Goal: Task Accomplishment & Management: Manage account settings

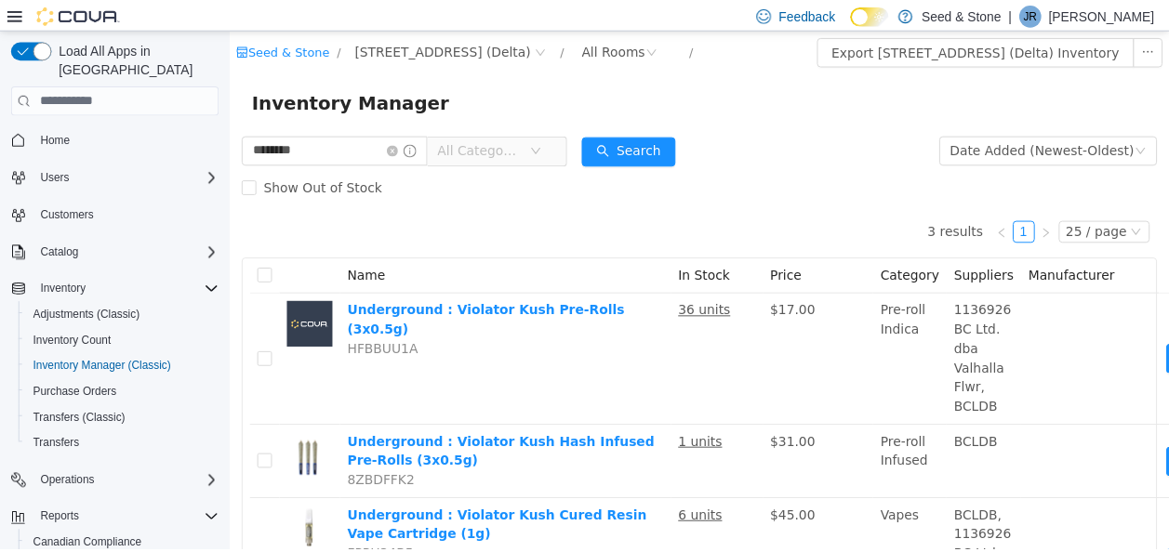
scroll to position [95, 0]
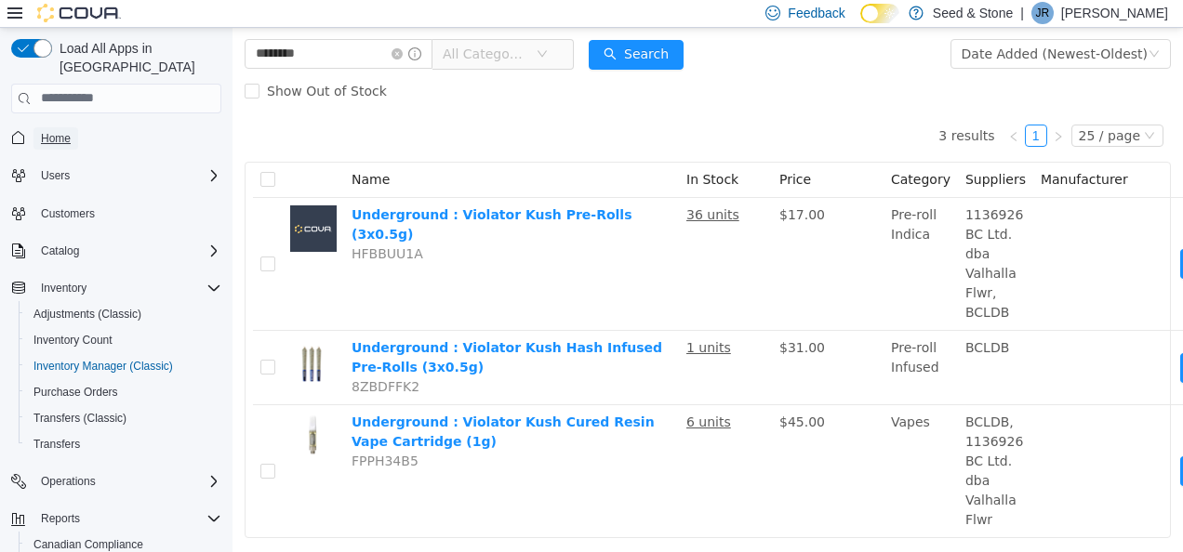
click at [60, 127] on span "Home" at bounding box center [56, 138] width 30 height 22
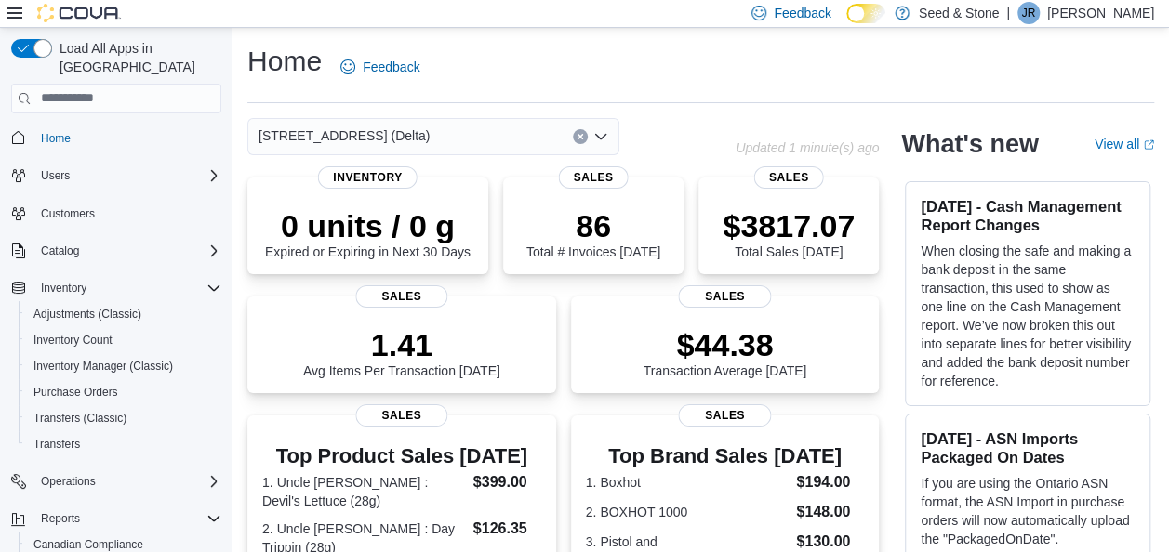
click at [403, 126] on div "[STREET_ADDRESS] (Delta)" at bounding box center [433, 136] width 372 height 37
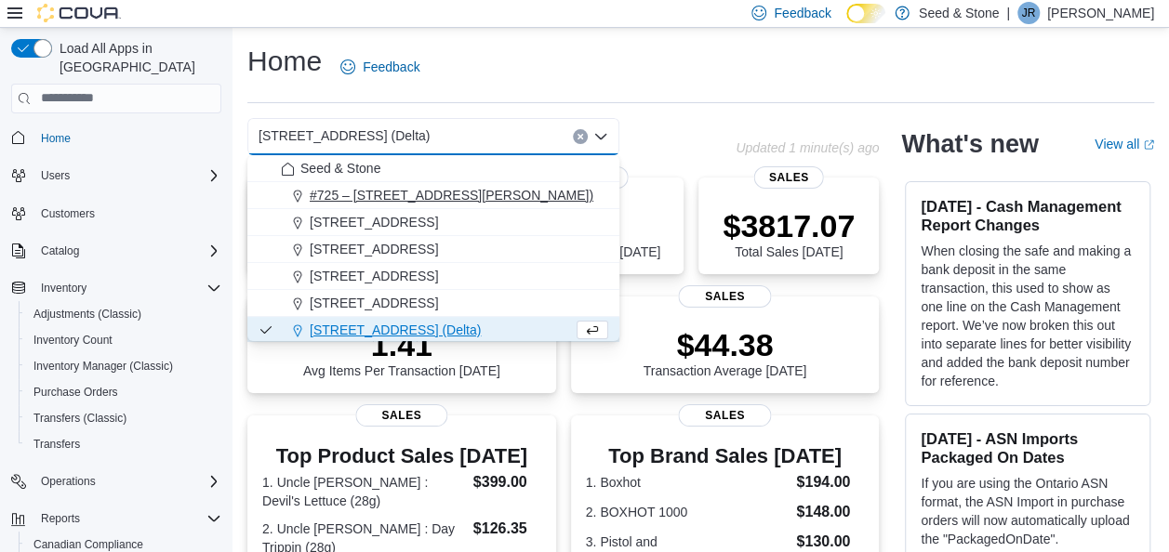
click at [467, 200] on span "#725 – [STREET_ADDRESS][PERSON_NAME])" at bounding box center [452, 195] width 284 height 19
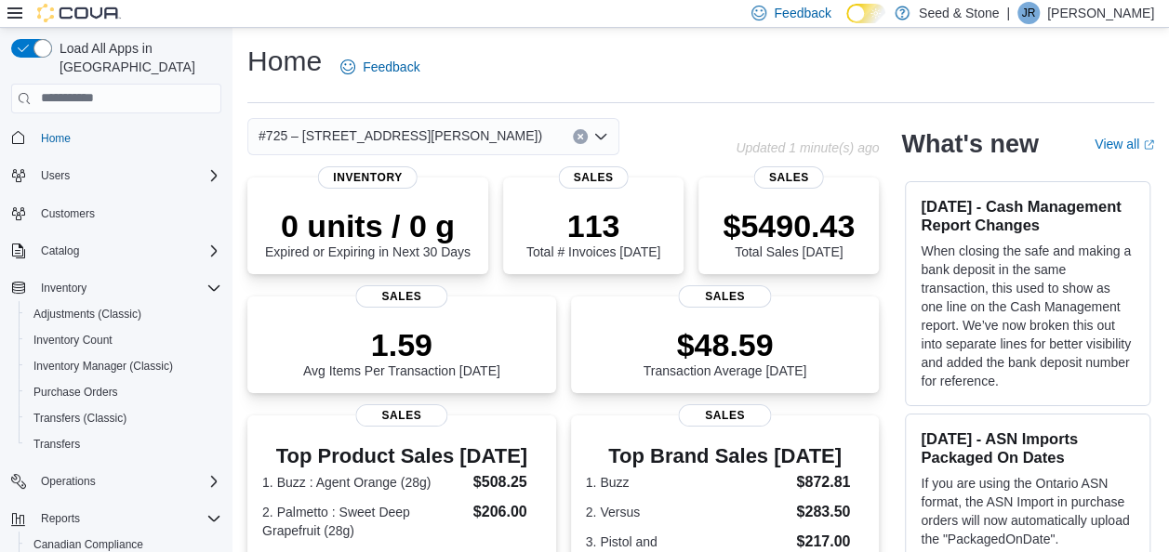
click at [514, 139] on span "#725 – [STREET_ADDRESS][PERSON_NAME])" at bounding box center [400, 136] width 284 height 22
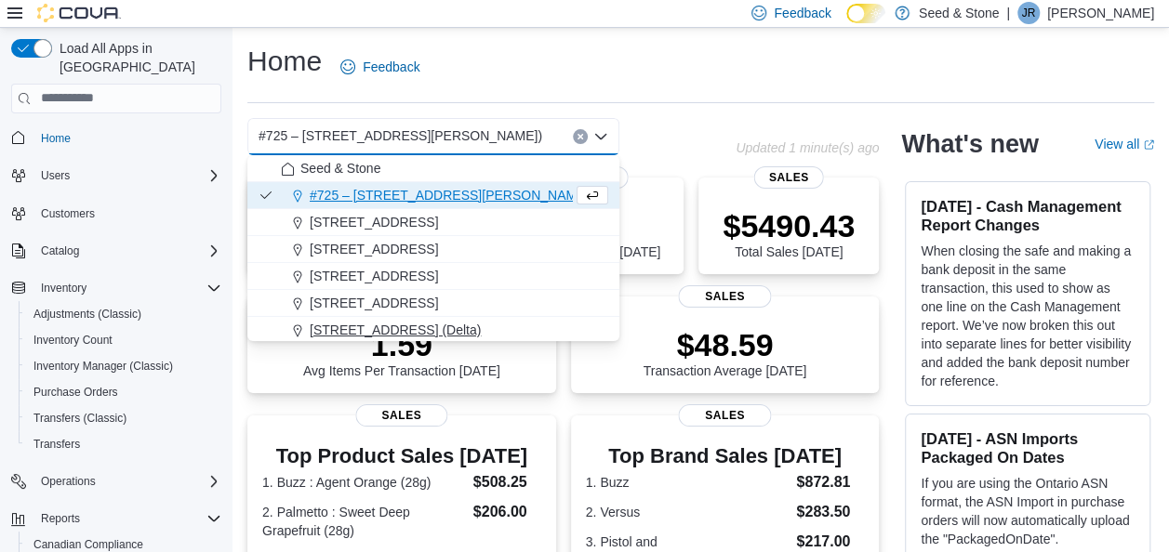
click at [431, 327] on span "[STREET_ADDRESS] (Delta)" at bounding box center [395, 330] width 171 height 19
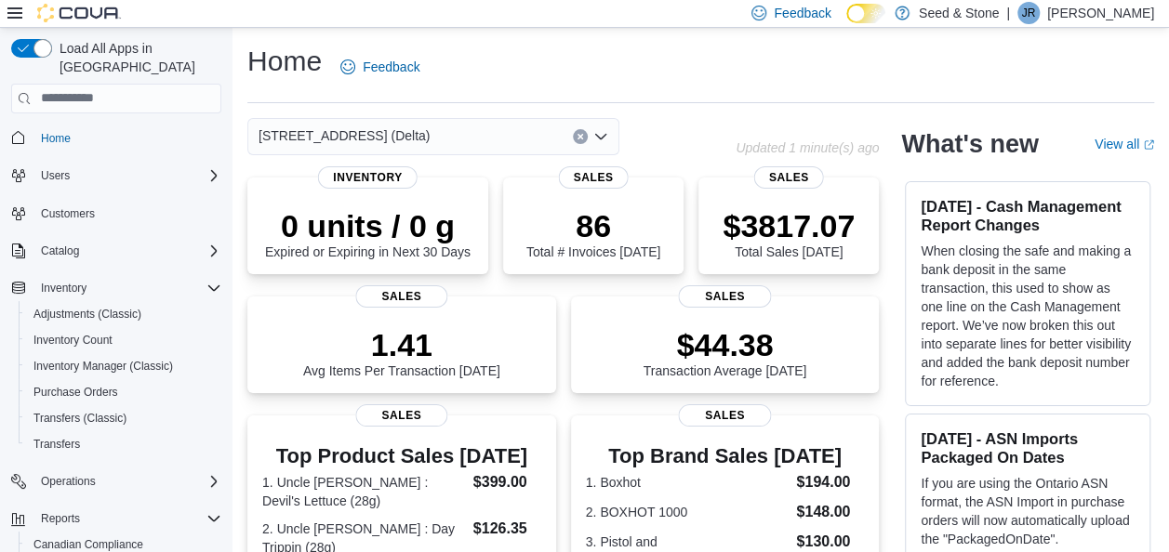
click at [465, 134] on div "616 Chester Rd. (Delta) Combo box. Selected. 616 Chester Rd. (Delta). Press Bac…" at bounding box center [433, 136] width 372 height 37
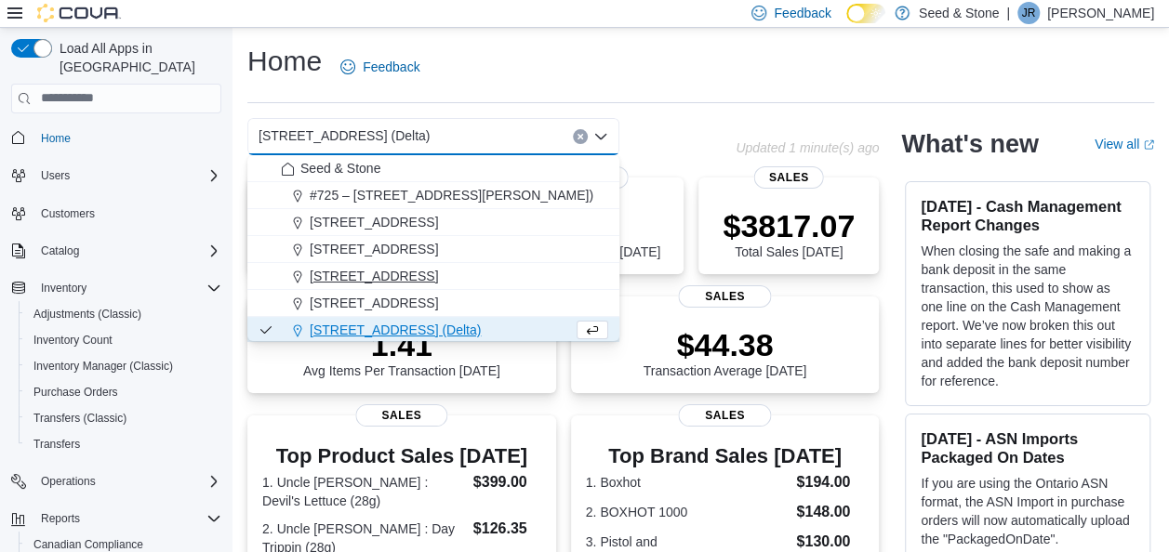
click at [438, 269] on span "[STREET_ADDRESS]" at bounding box center [374, 276] width 128 height 19
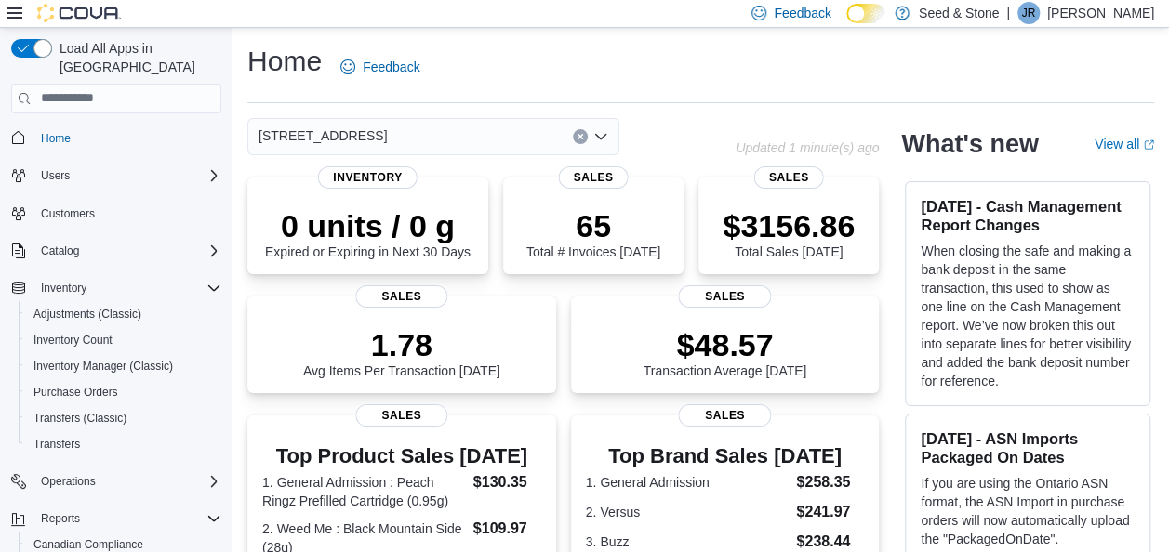
click at [504, 128] on div "[STREET_ADDRESS]" at bounding box center [433, 136] width 372 height 37
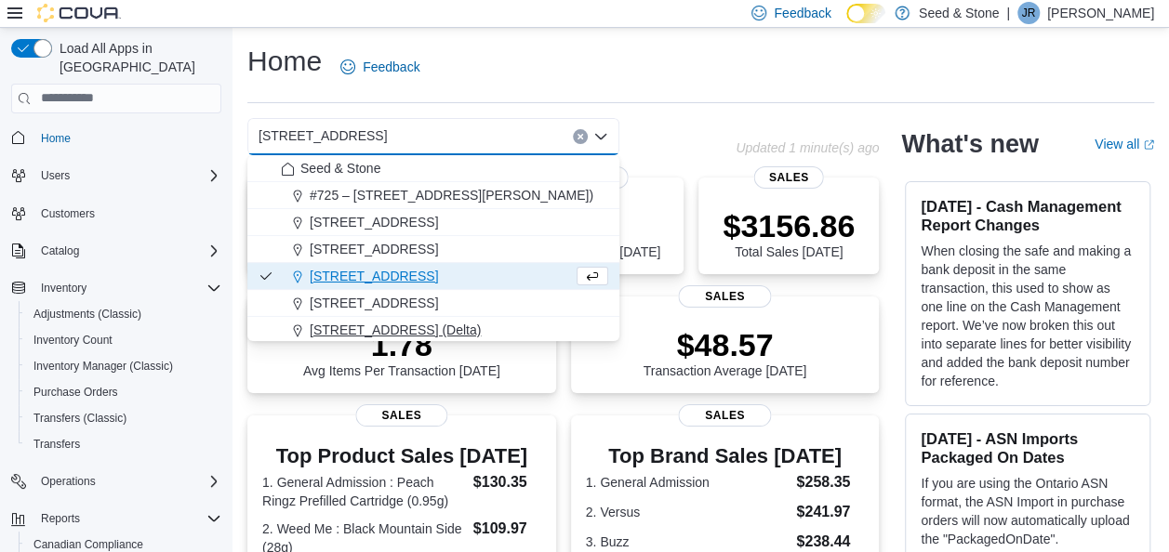
click at [435, 321] on span "[STREET_ADDRESS] (Delta)" at bounding box center [395, 330] width 171 height 19
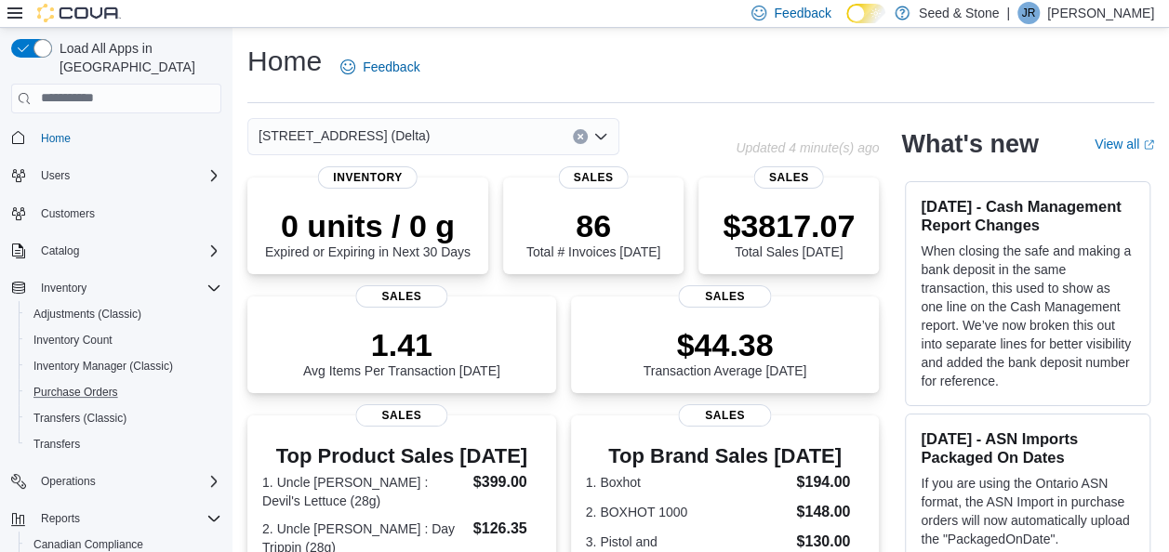
click at [65, 379] on button "Purchase Orders" at bounding box center [124, 392] width 210 height 26
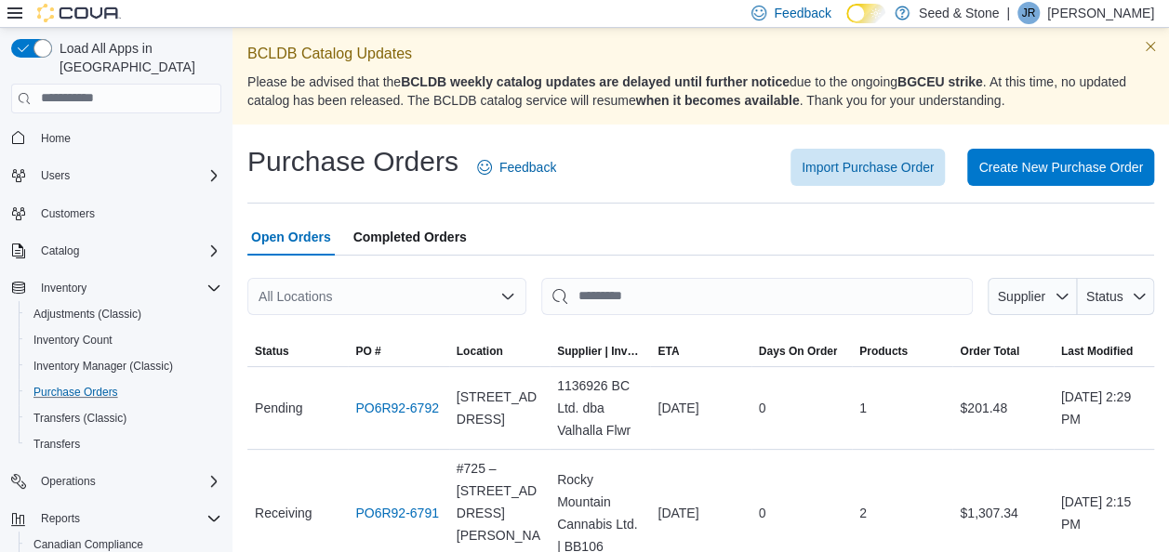
scroll to position [131, 0]
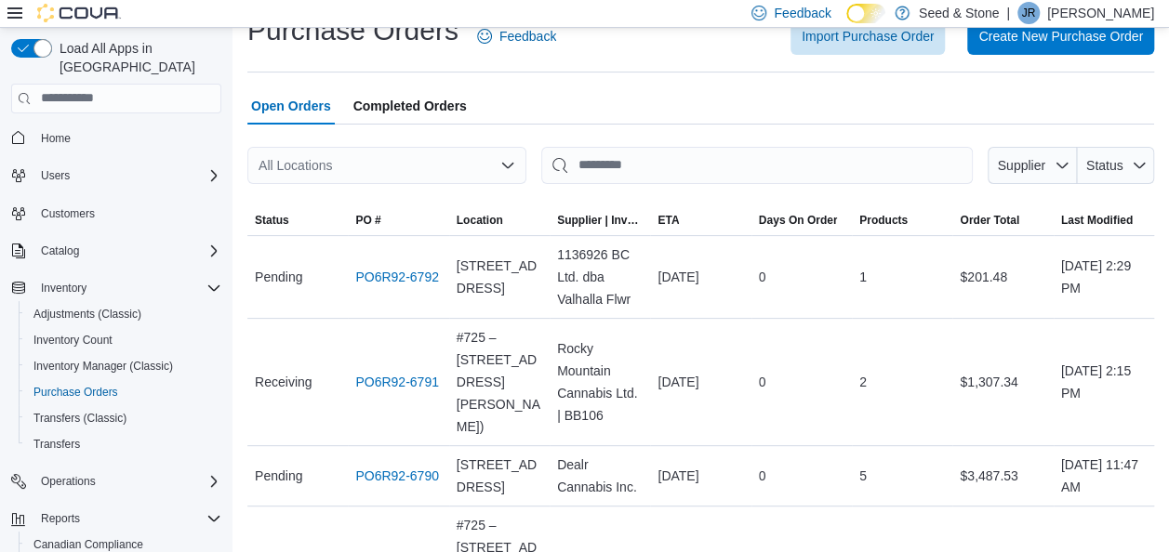
click at [371, 167] on div "All Locations" at bounding box center [386, 165] width 279 height 37
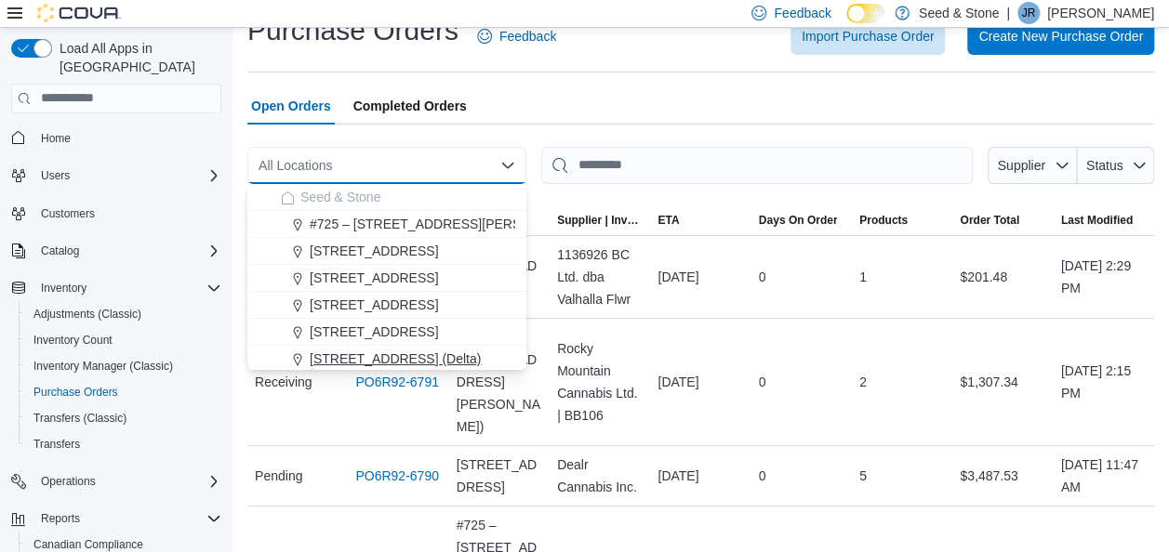
click at [361, 360] on span "[STREET_ADDRESS] (Delta)" at bounding box center [395, 359] width 171 height 19
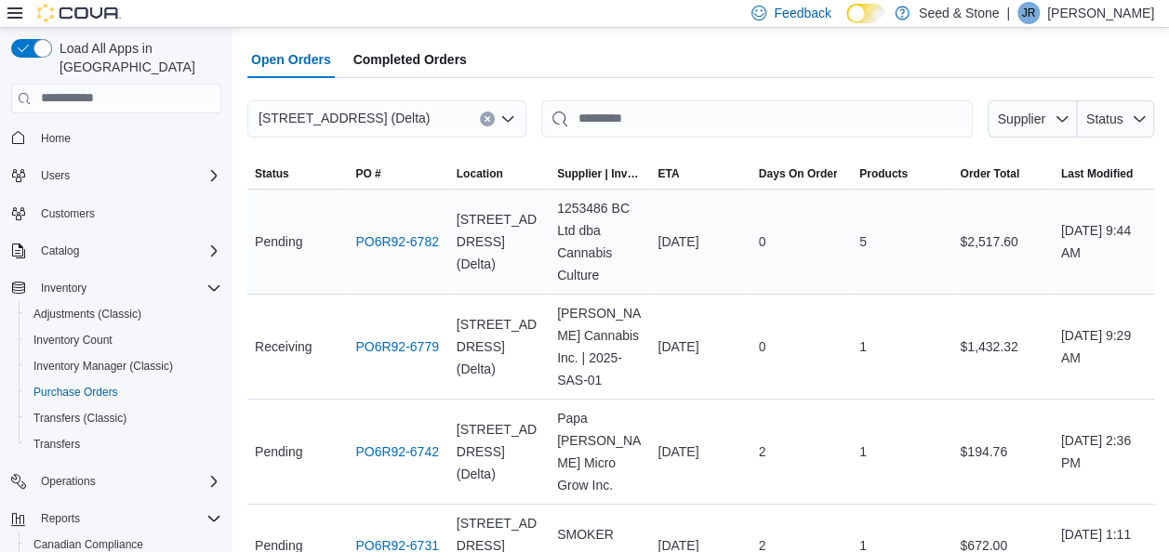
scroll to position [226, 0]
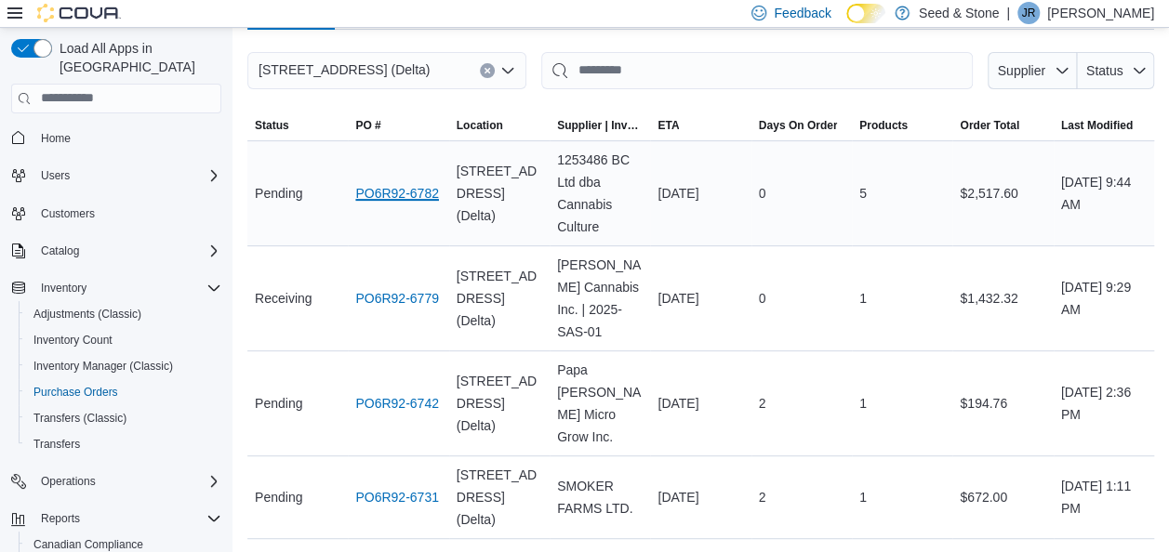
click at [393, 195] on link "PO6R92-6782" at bounding box center [397, 193] width 84 height 22
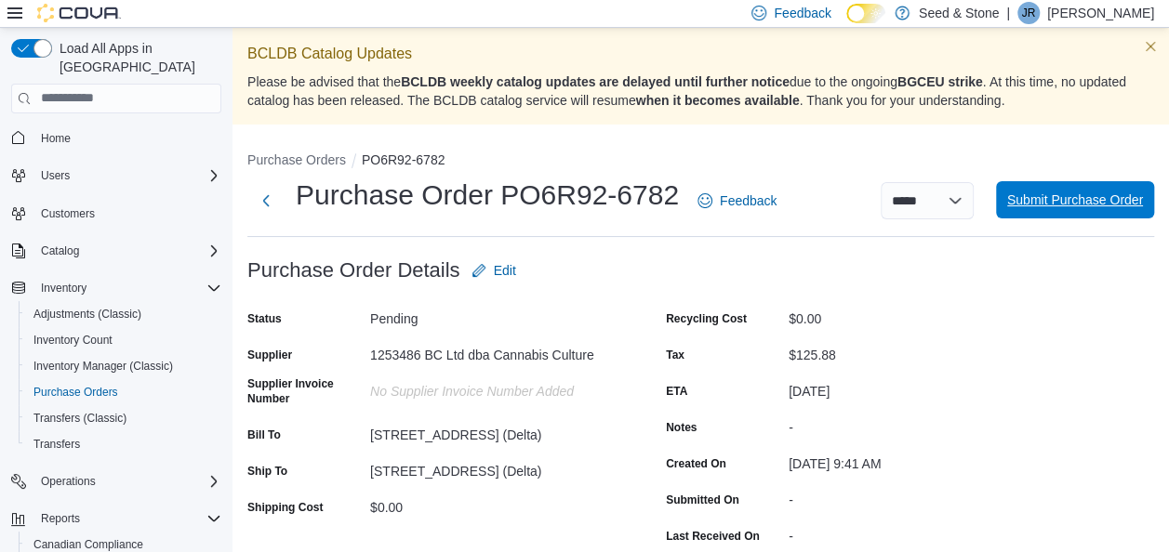
click at [1041, 197] on span "Submit Purchase Order" at bounding box center [1075, 200] width 136 height 19
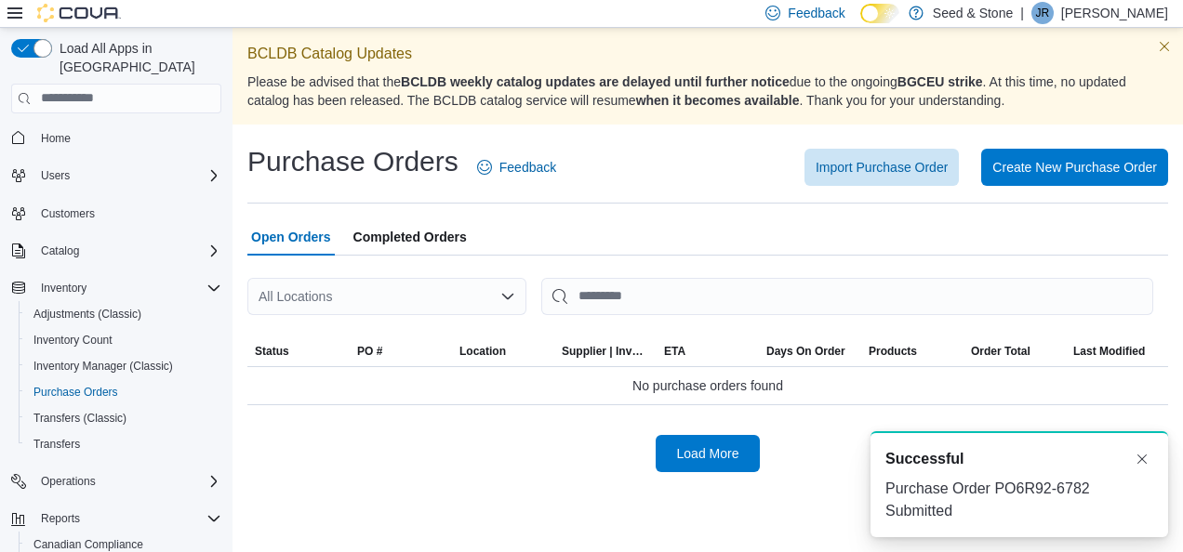
click at [390, 309] on div "All Locations" at bounding box center [386, 296] width 279 height 37
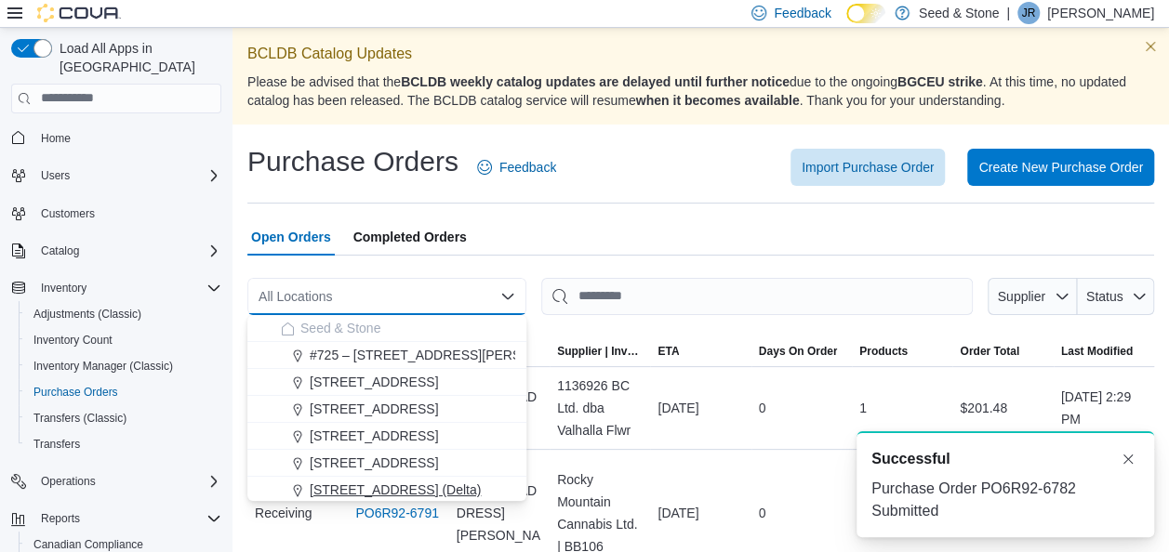
click at [331, 493] on span "[STREET_ADDRESS] (Delta)" at bounding box center [395, 490] width 171 height 19
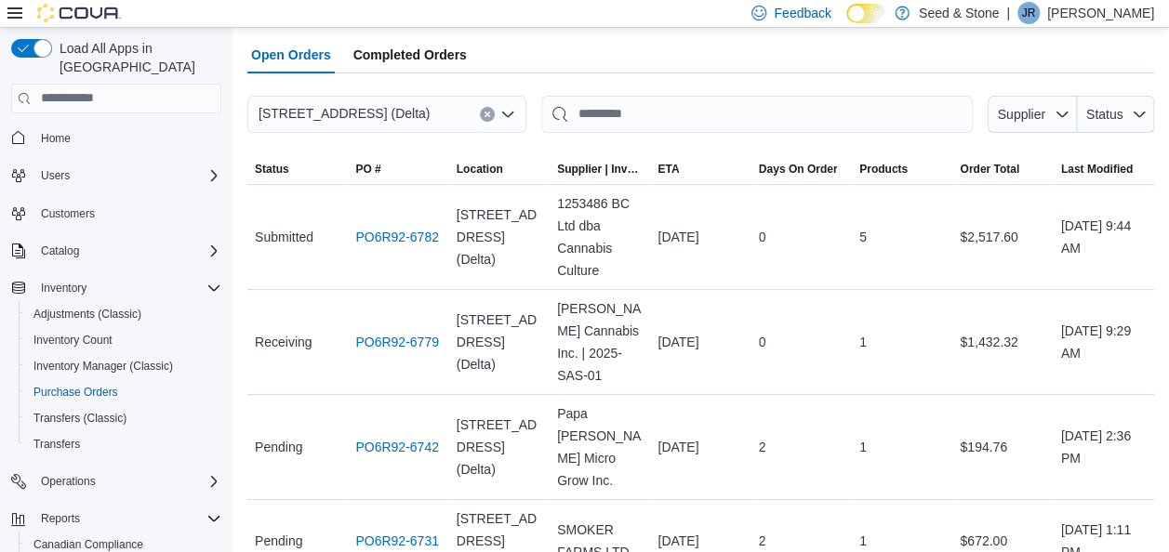
scroll to position [184, 0]
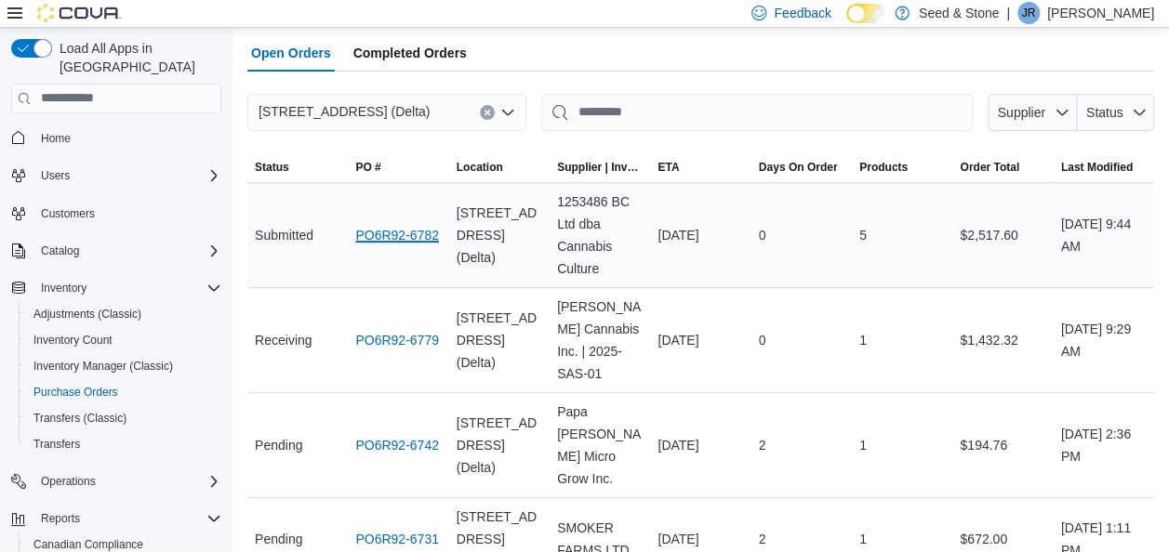
click at [413, 227] on link "PO6R92-6782" at bounding box center [397, 235] width 84 height 22
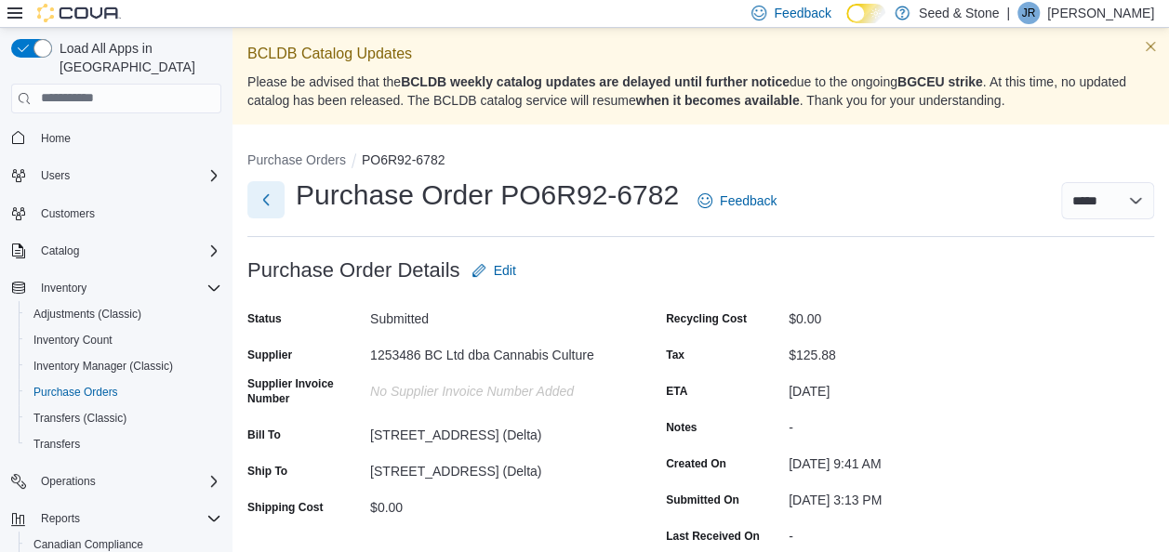
click at [262, 192] on button "Next" at bounding box center [265, 199] width 37 height 37
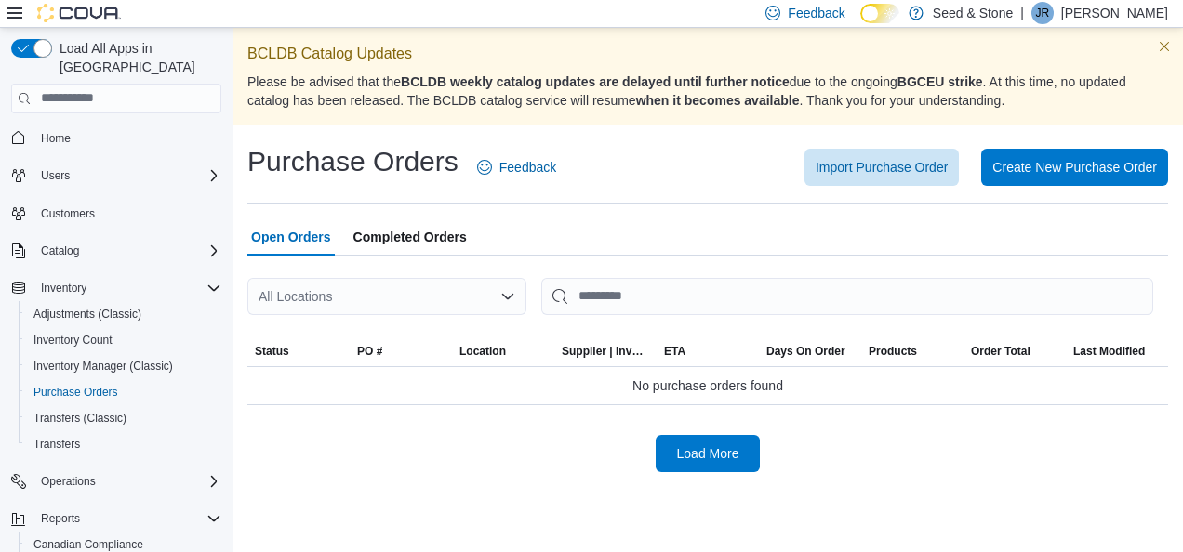
click at [408, 286] on div "All Locations" at bounding box center [386, 296] width 279 height 37
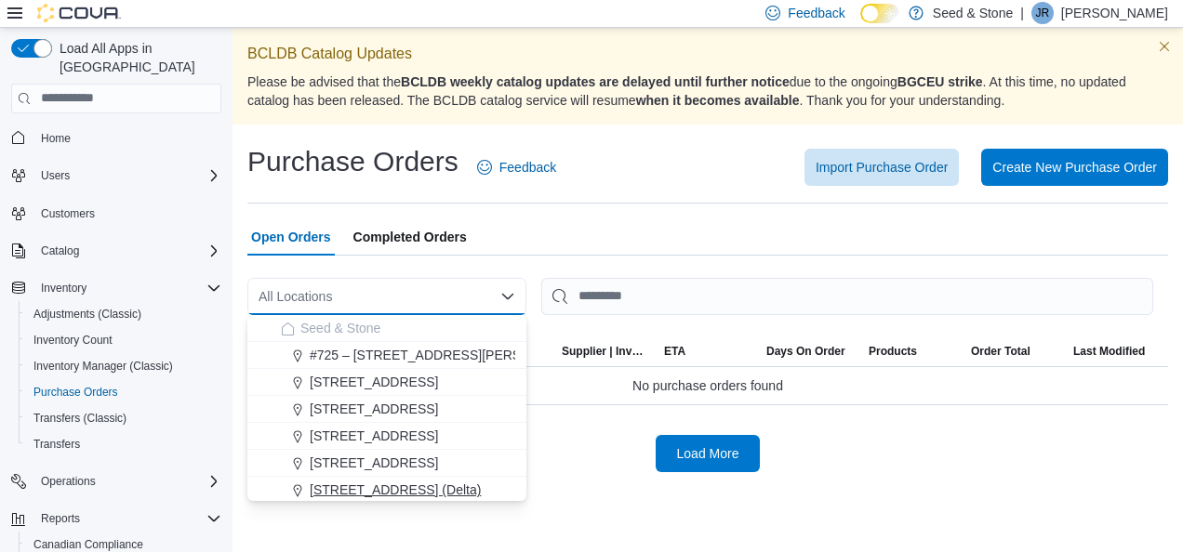
click at [392, 500] on button "[STREET_ADDRESS] (Delta)" at bounding box center [386, 490] width 279 height 27
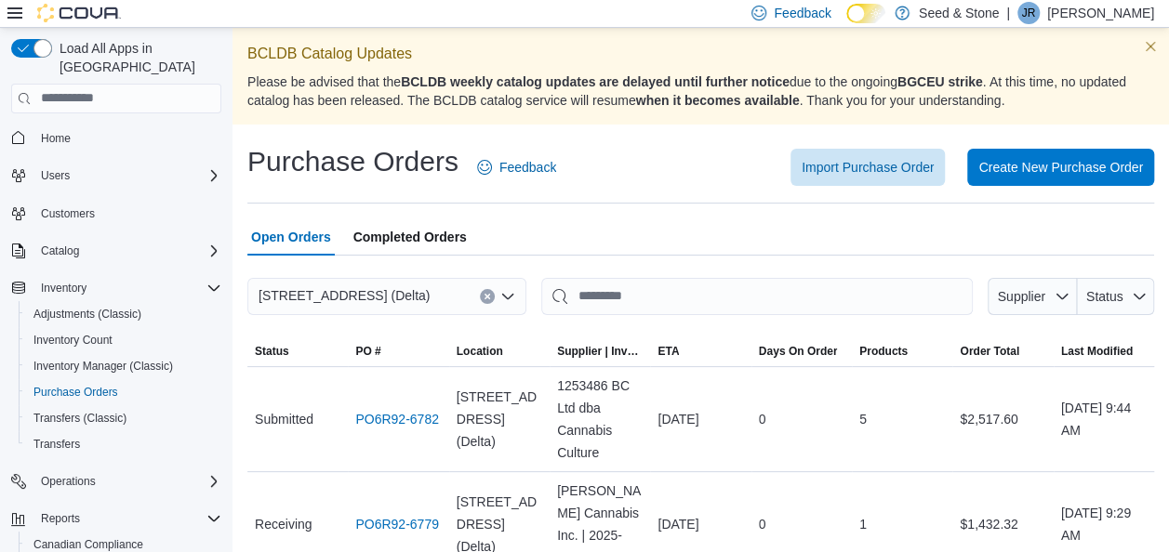
scroll to position [226, 0]
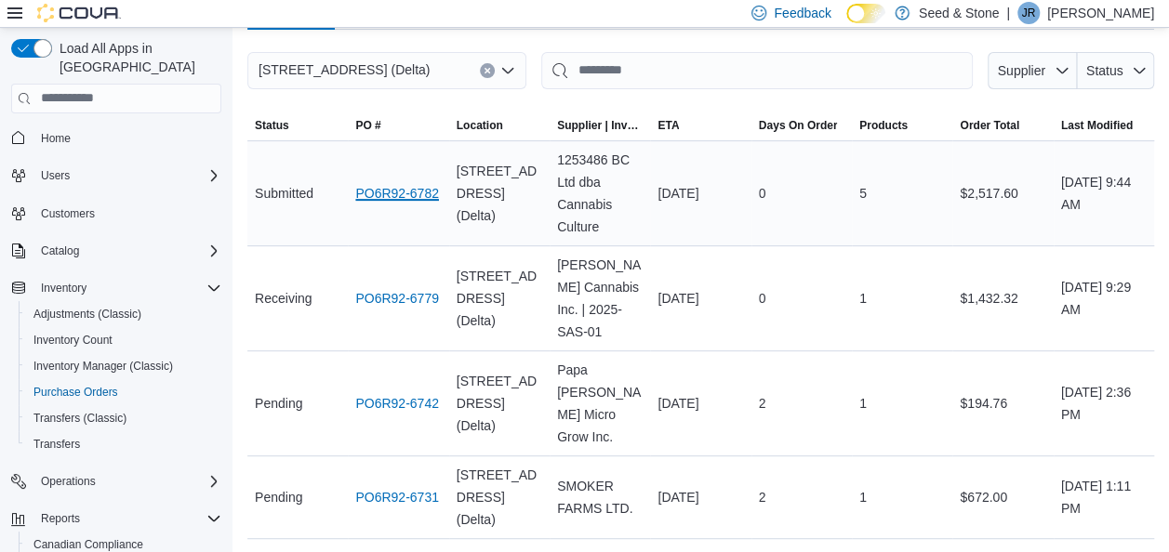
click at [377, 193] on link "PO6R92-6782" at bounding box center [397, 193] width 84 height 22
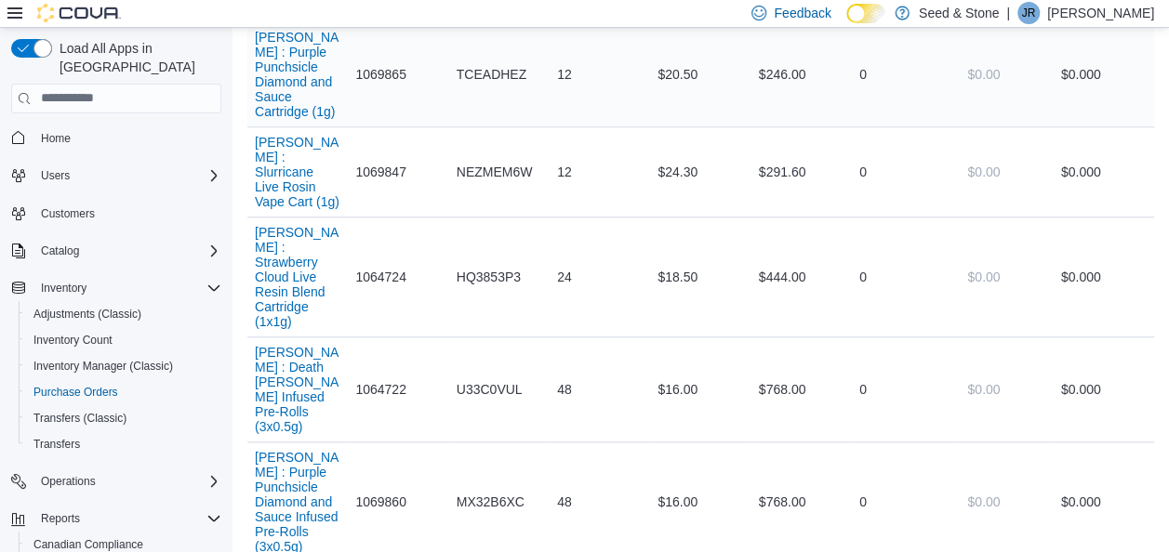
scroll to position [768, 0]
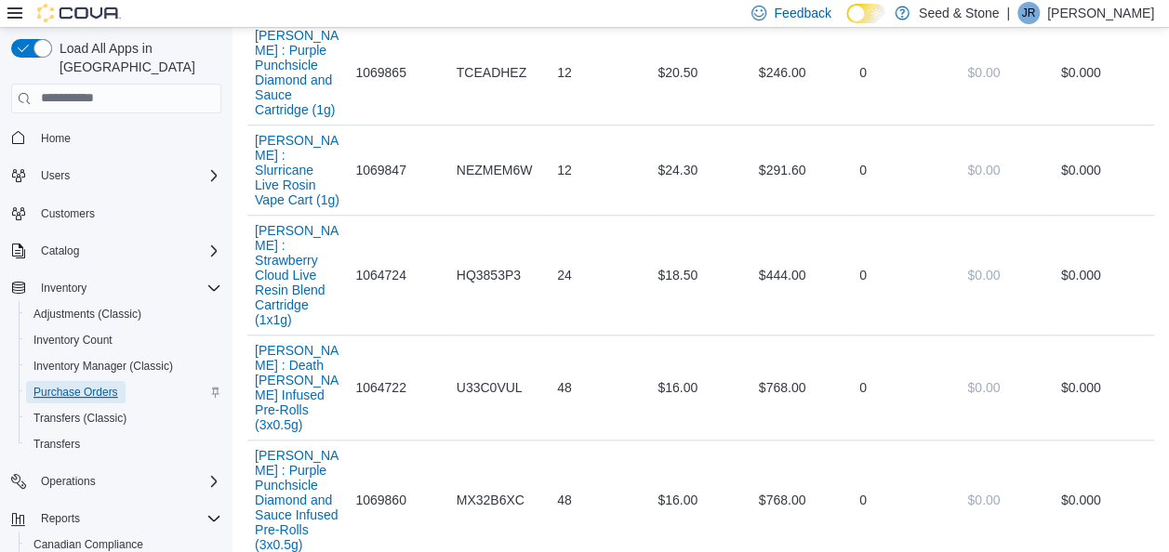
click at [102, 381] on span "Purchase Orders" at bounding box center [75, 392] width 85 height 22
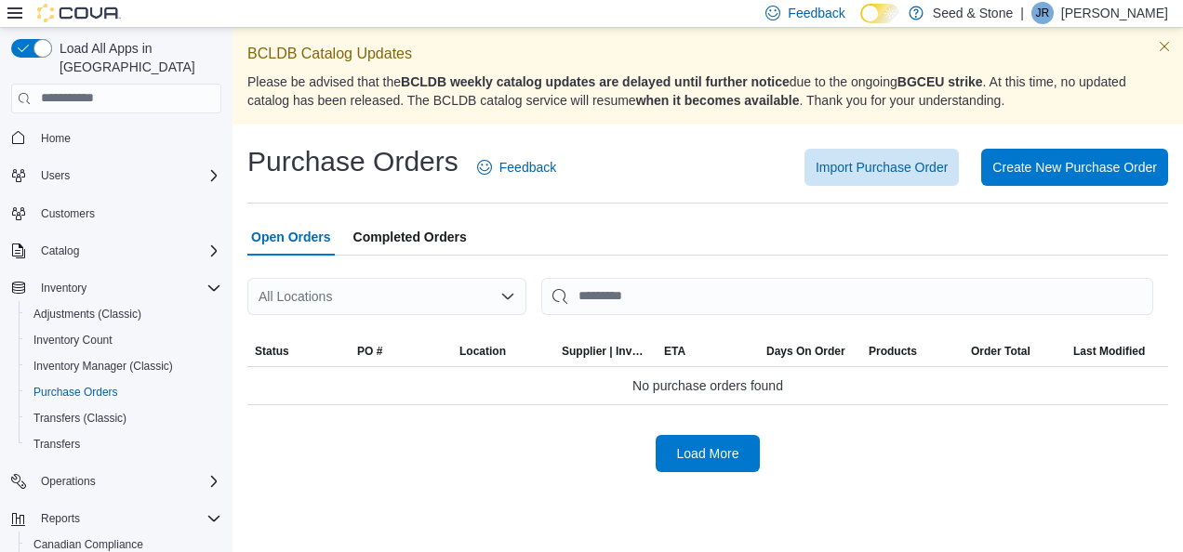
click at [498, 290] on div "All Locations" at bounding box center [386, 296] width 279 height 37
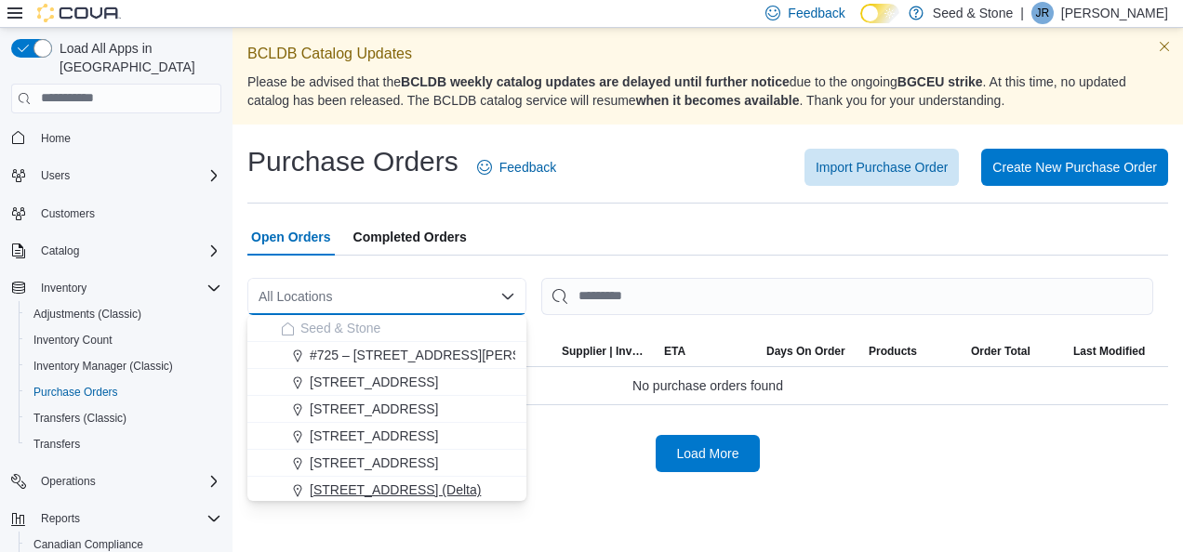
click at [420, 486] on span "[STREET_ADDRESS] (Delta)" at bounding box center [395, 490] width 171 height 19
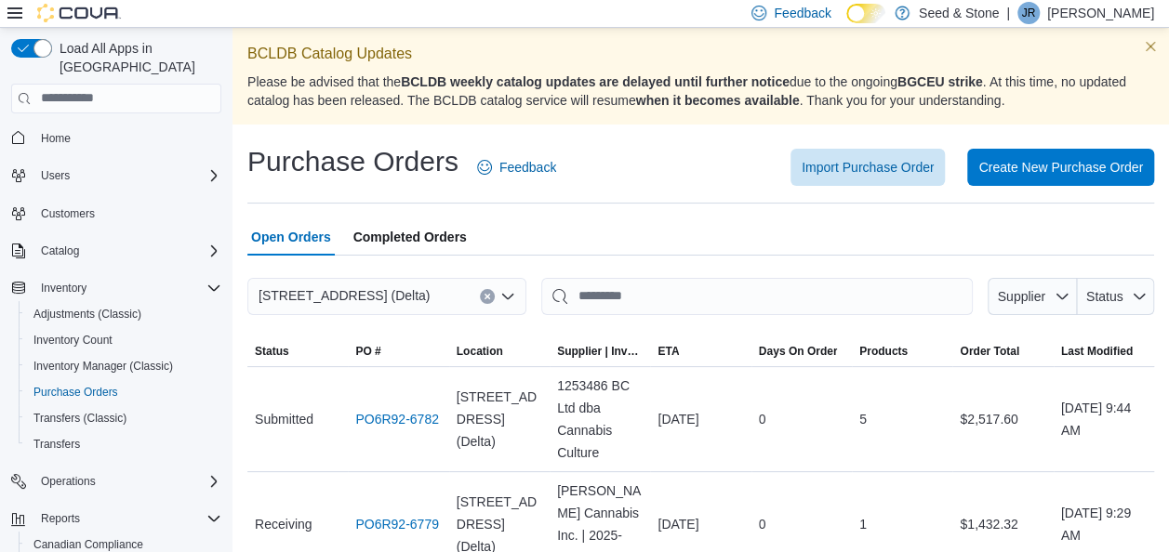
scroll to position [226, 0]
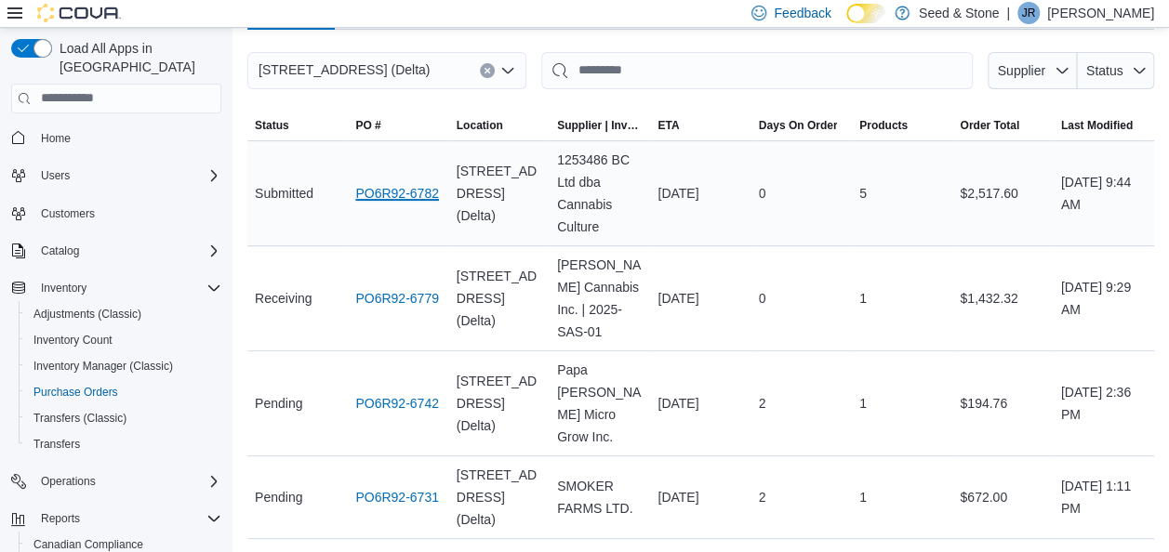
click at [413, 193] on link "PO6R92-6782" at bounding box center [397, 193] width 84 height 22
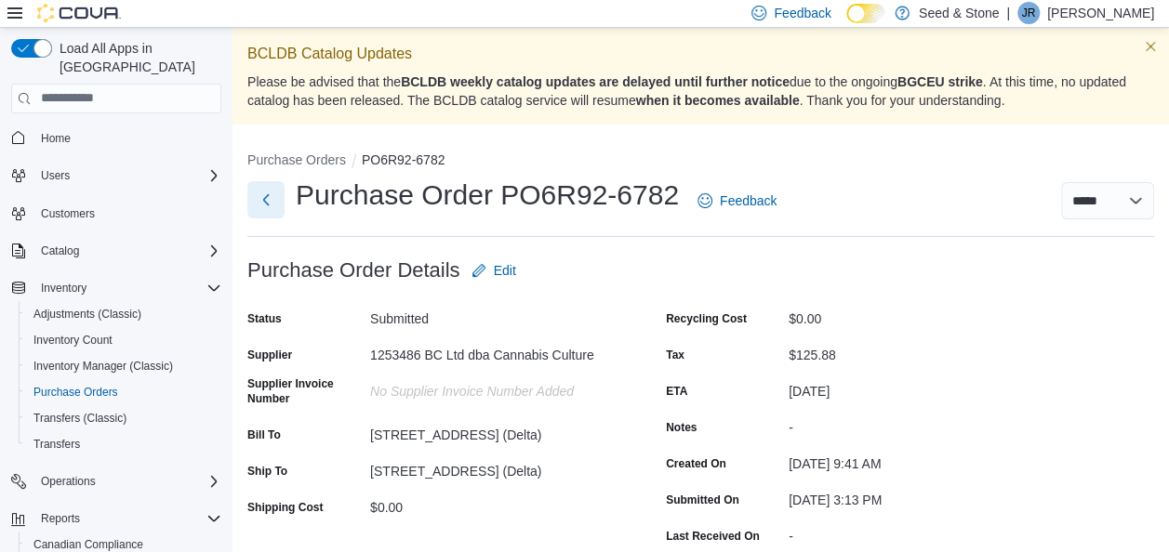
click at [258, 201] on button "Next" at bounding box center [265, 199] width 37 height 37
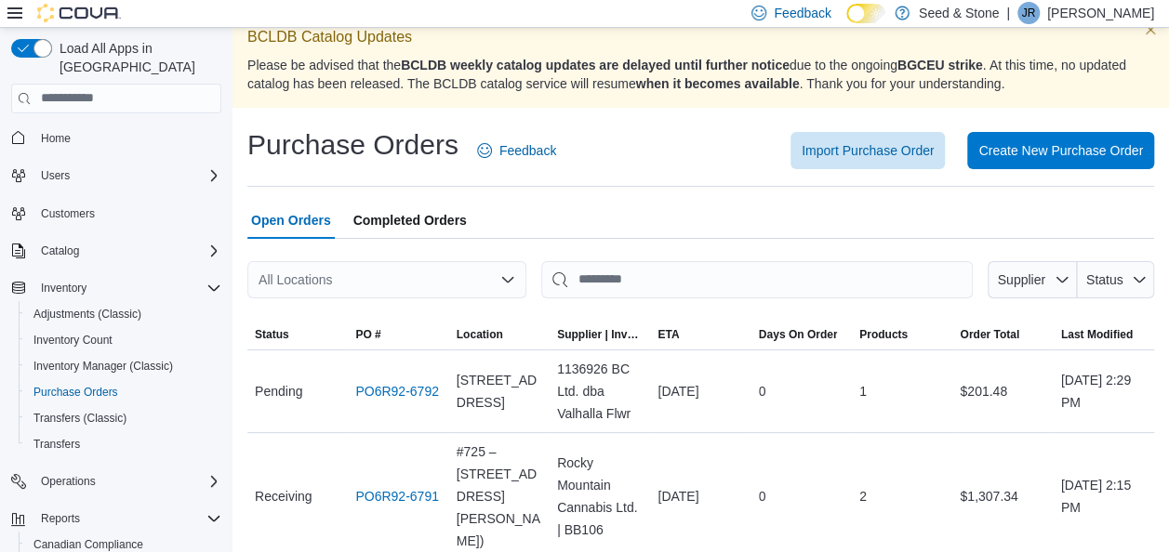
scroll to position [24, 0]
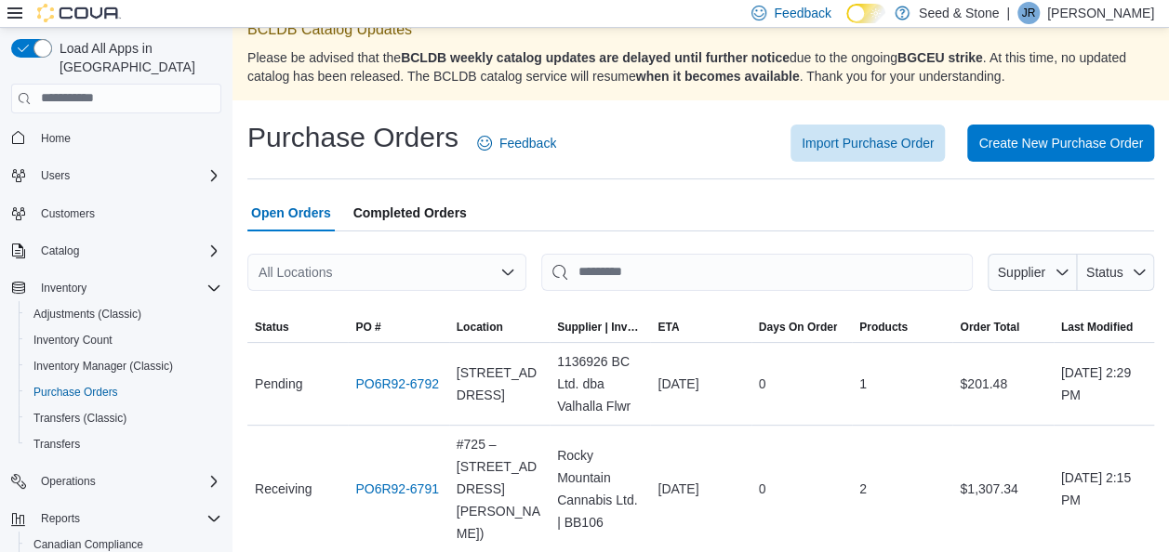
click at [442, 278] on div "All Locations" at bounding box center [386, 272] width 279 height 37
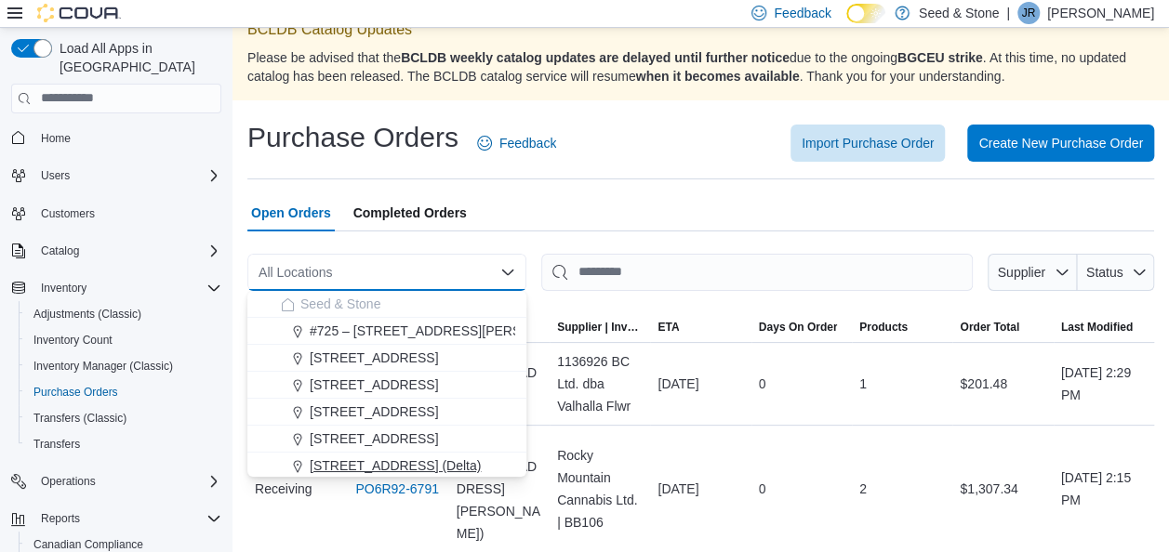
click at [390, 463] on span "[STREET_ADDRESS] (Delta)" at bounding box center [395, 465] width 171 height 19
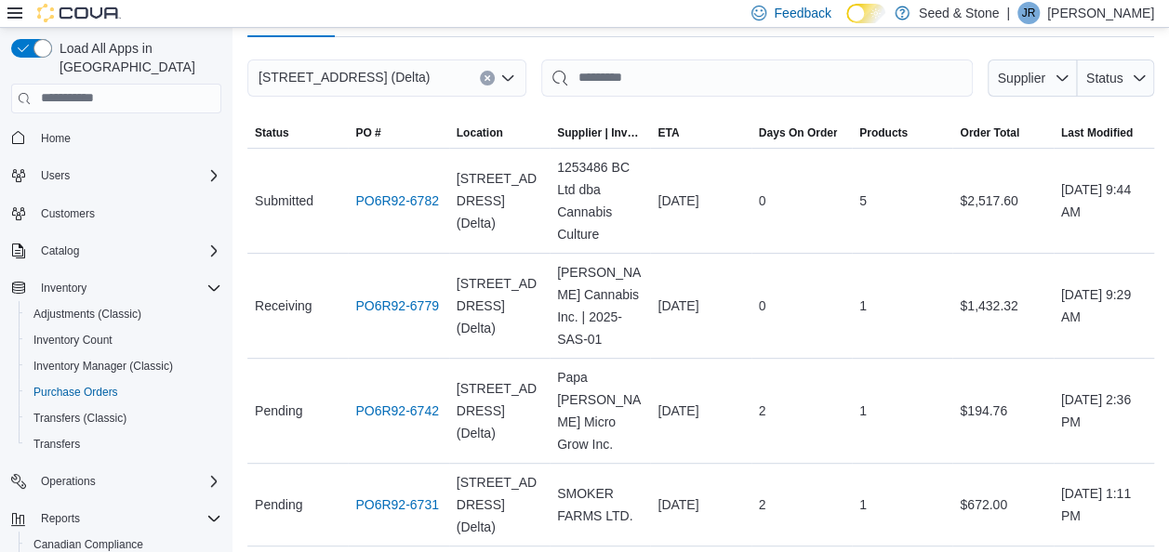
scroll to position [223, 0]
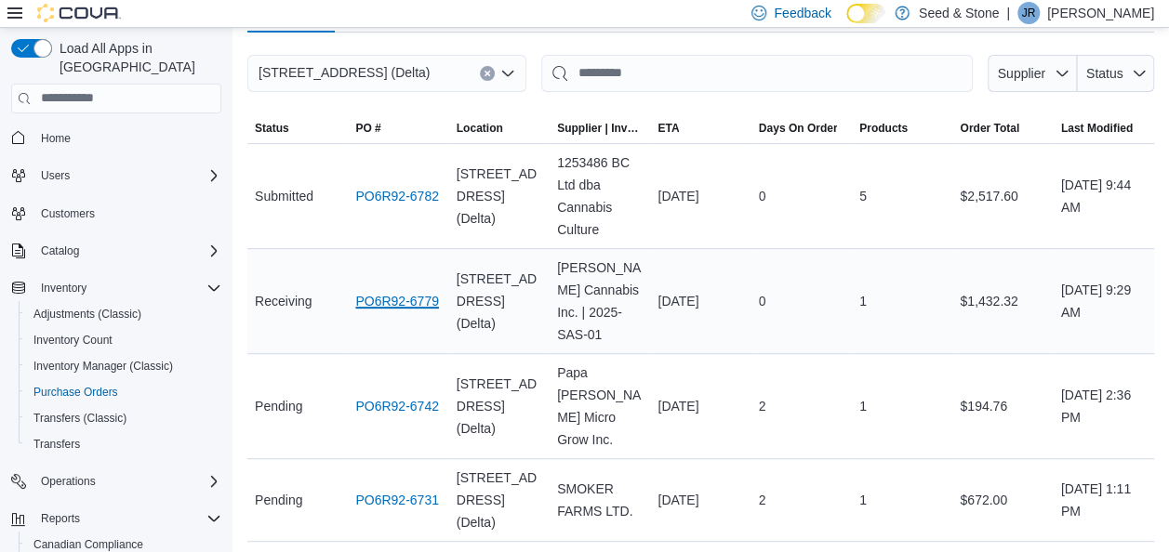
click at [377, 292] on link "PO6R92-6779" at bounding box center [397, 301] width 84 height 22
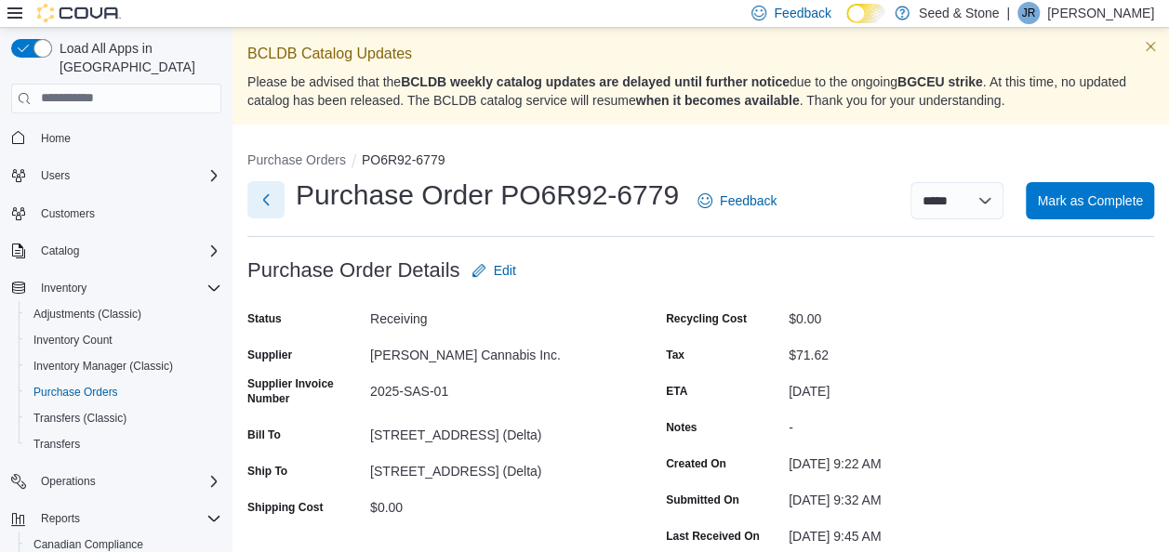
click at [265, 197] on button "Next" at bounding box center [265, 199] width 37 height 37
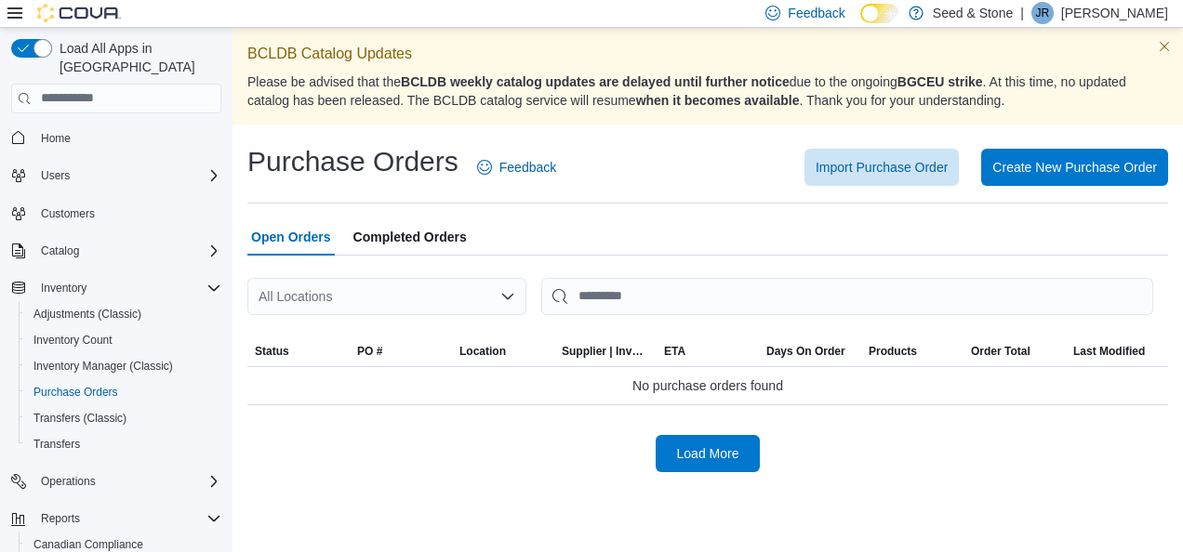
click at [460, 291] on div "All Locations" at bounding box center [386, 296] width 279 height 37
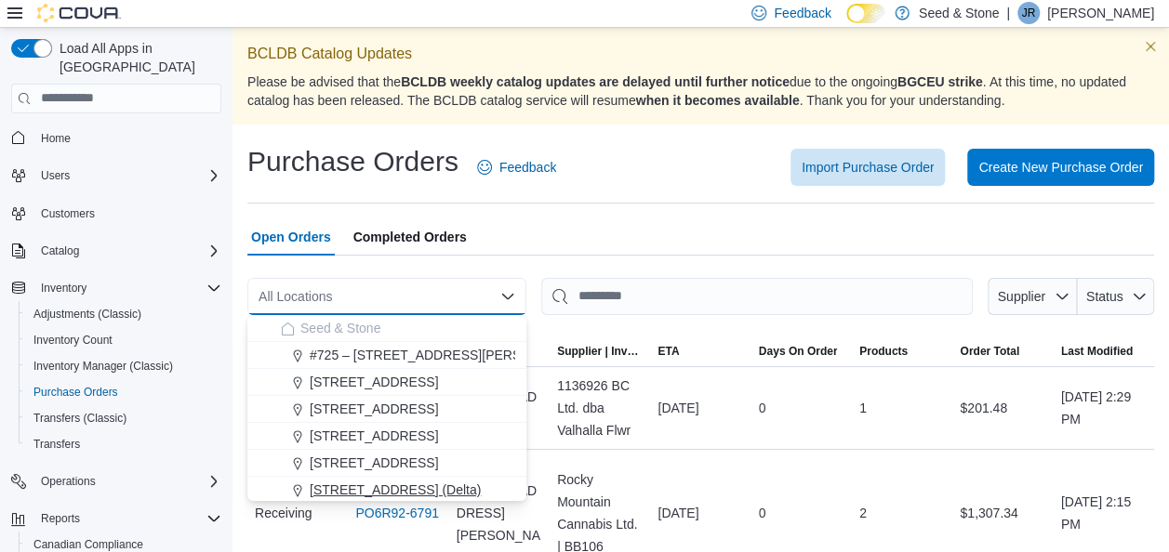
click at [332, 489] on span "[STREET_ADDRESS] (Delta)" at bounding box center [395, 490] width 171 height 19
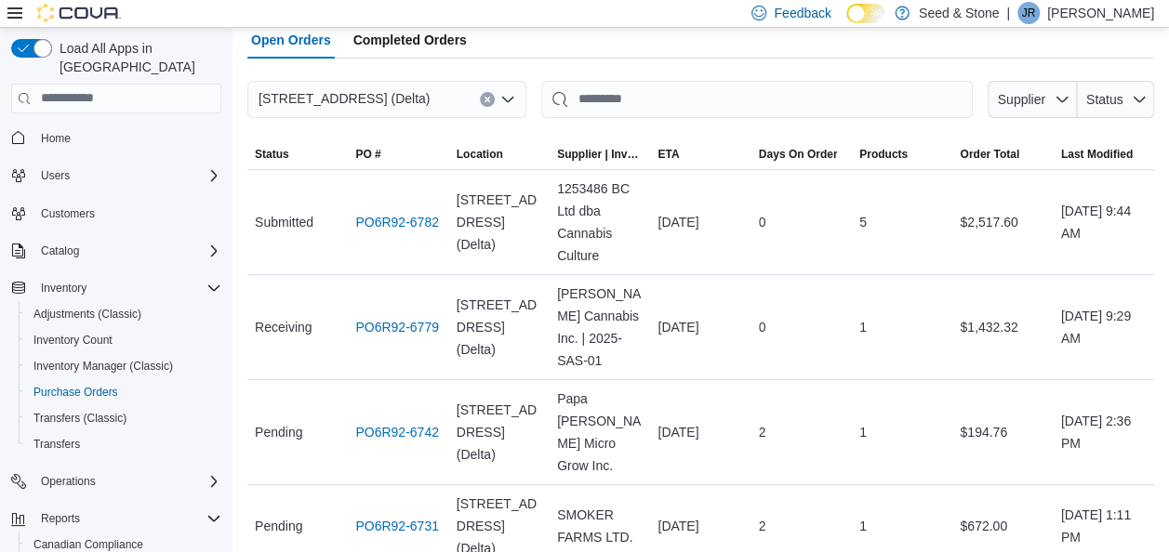
scroll to position [199, 0]
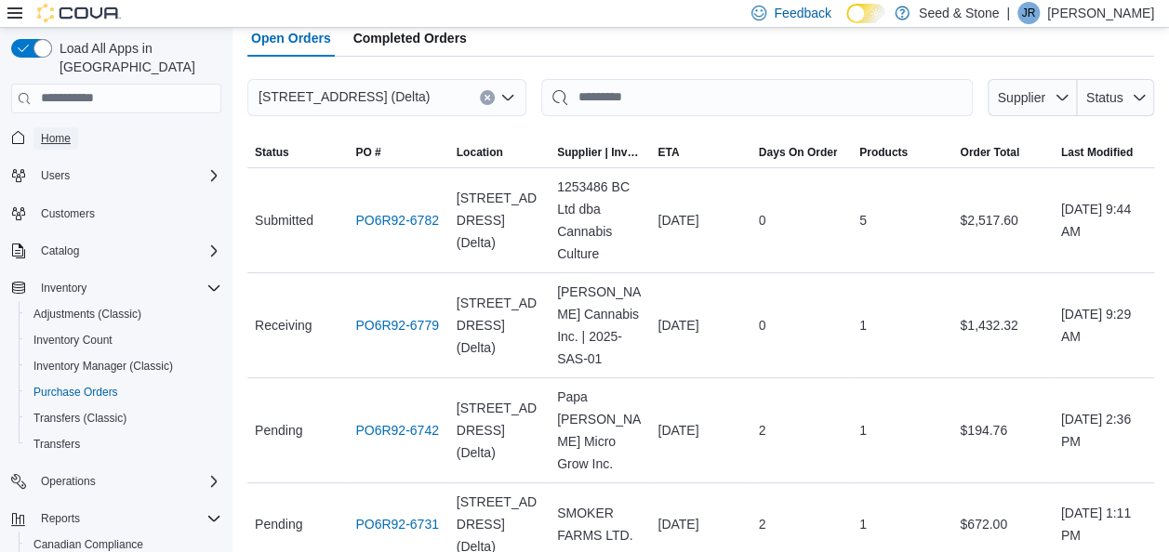
click at [52, 127] on span "Home" at bounding box center [56, 138] width 30 height 22
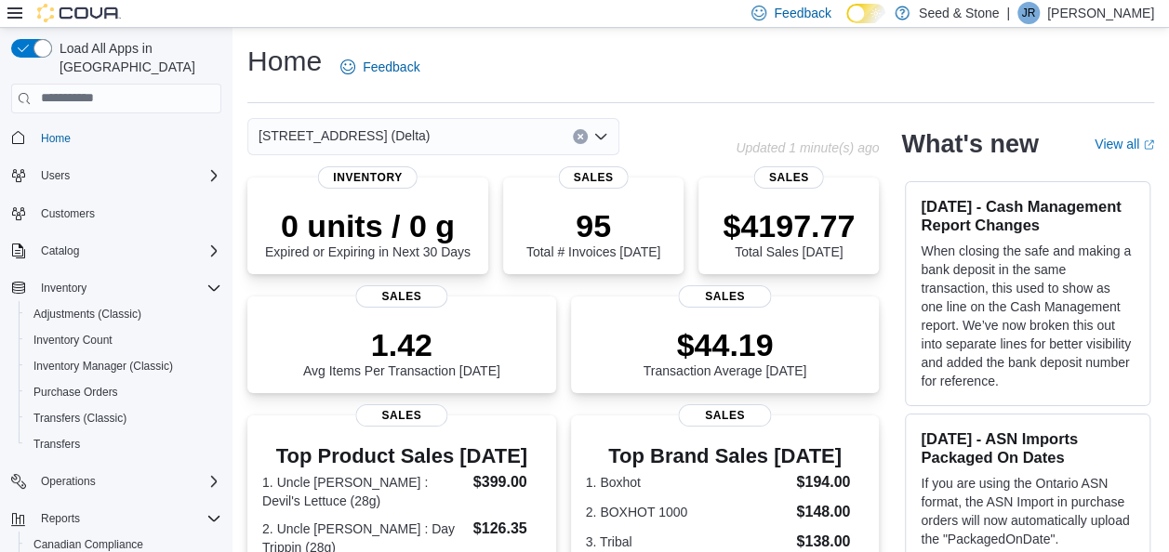
click at [484, 121] on div "[STREET_ADDRESS] (Delta)" at bounding box center [433, 136] width 372 height 37
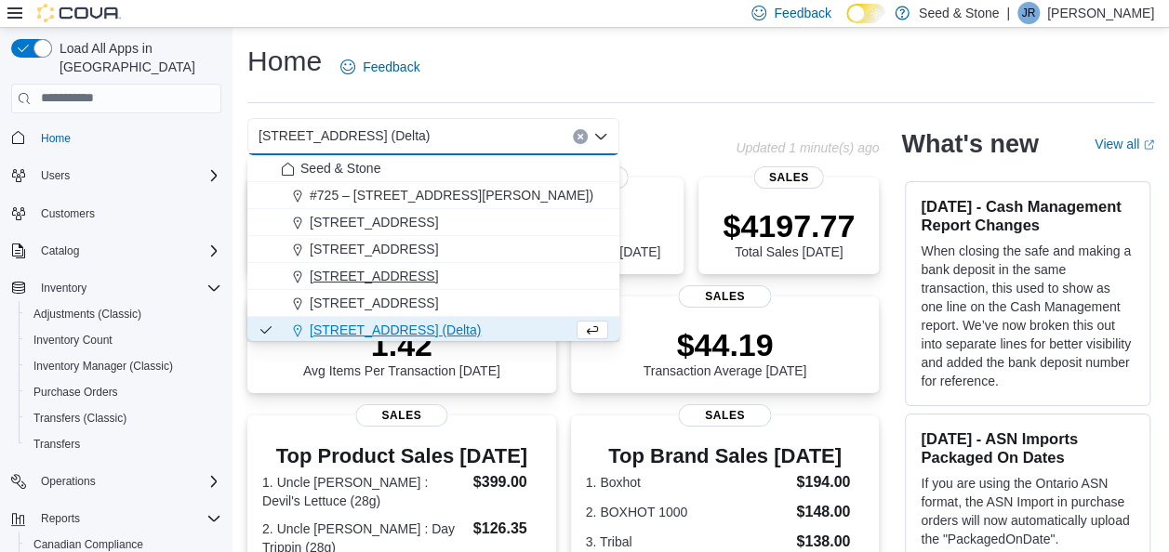
click at [424, 279] on span "[STREET_ADDRESS]" at bounding box center [374, 276] width 128 height 19
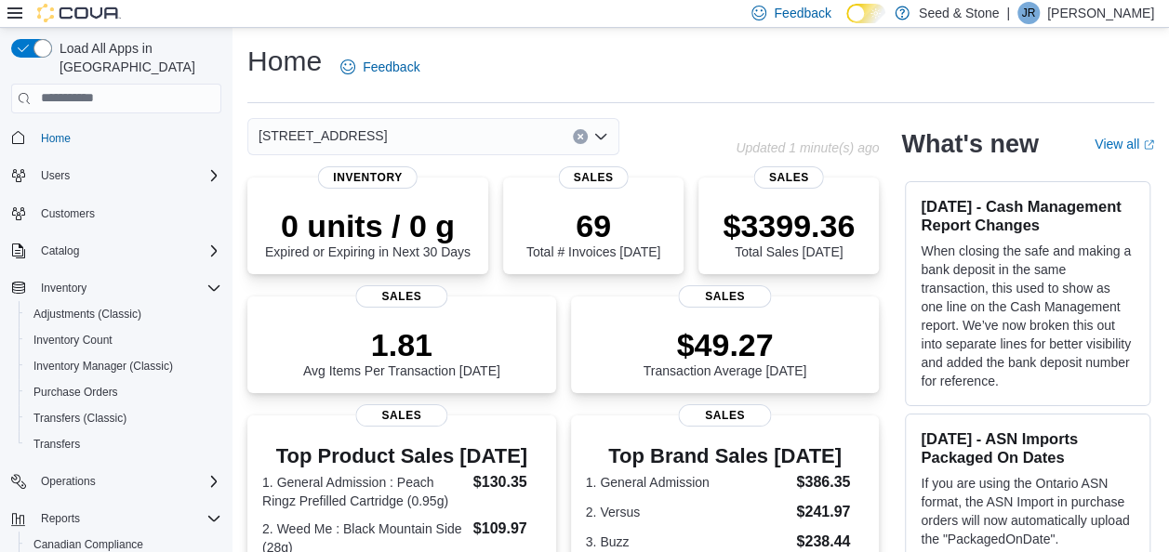
click at [479, 134] on div "[STREET_ADDRESS]" at bounding box center [433, 136] width 372 height 37
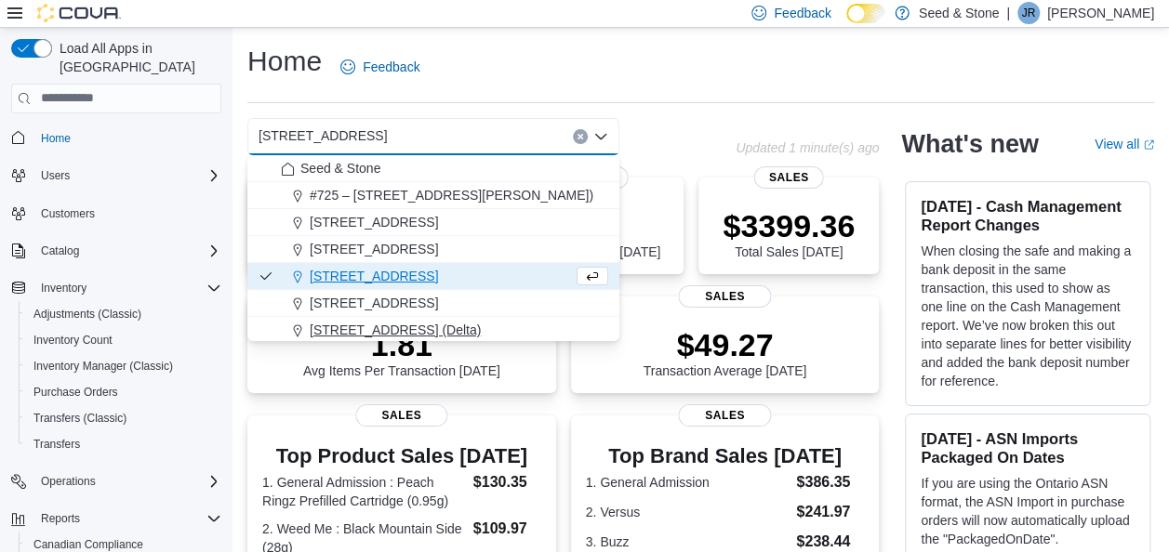
click at [439, 321] on span "[STREET_ADDRESS] (Delta)" at bounding box center [395, 330] width 171 height 19
